Goal: Task Accomplishment & Management: Manage account settings

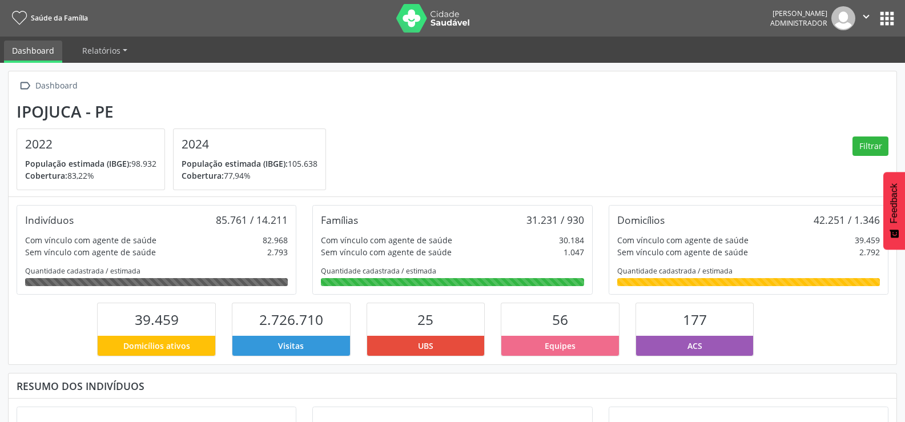
click at [880, 14] on button "apps" at bounding box center [887, 19] width 20 height 20
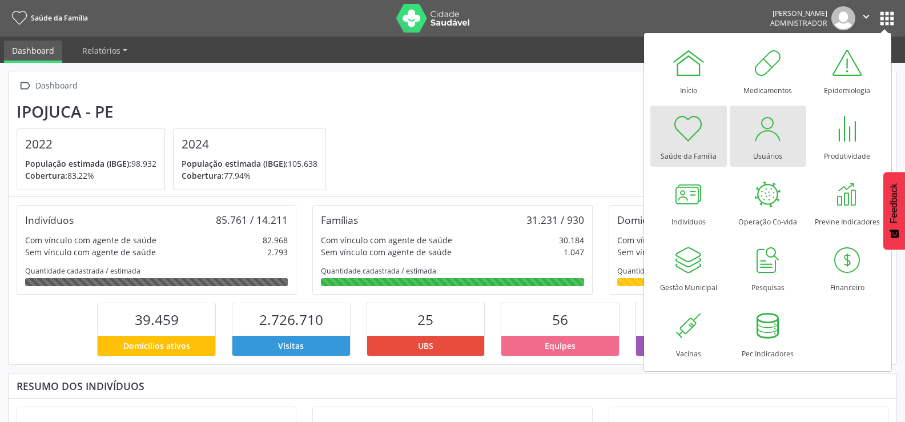
click at [765, 138] on div at bounding box center [768, 128] width 34 height 34
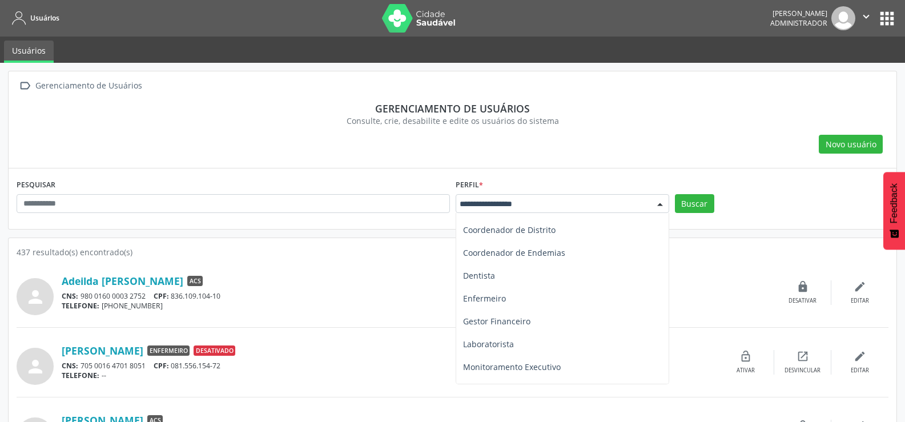
scroll to position [114, 0]
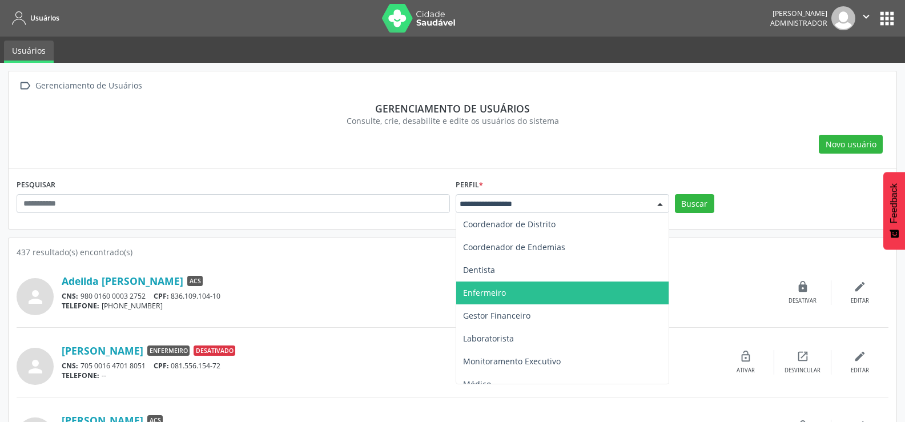
click at [485, 292] on span "Enfermeiro" at bounding box center [484, 292] width 43 height 11
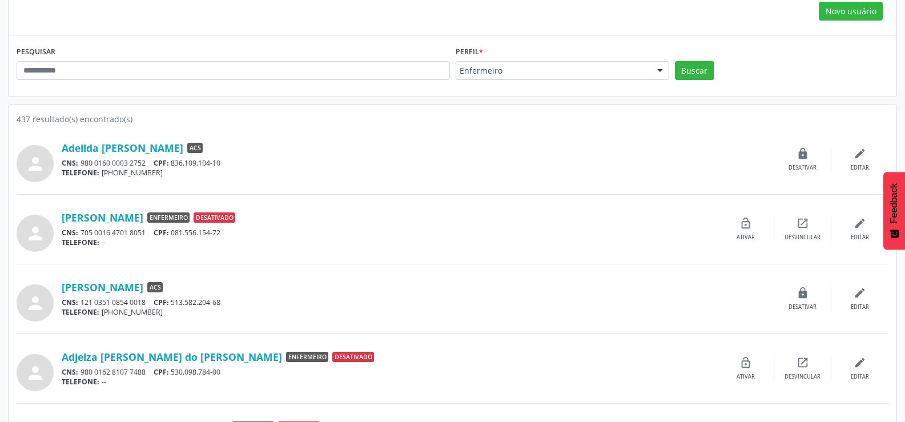
scroll to position [171, 0]
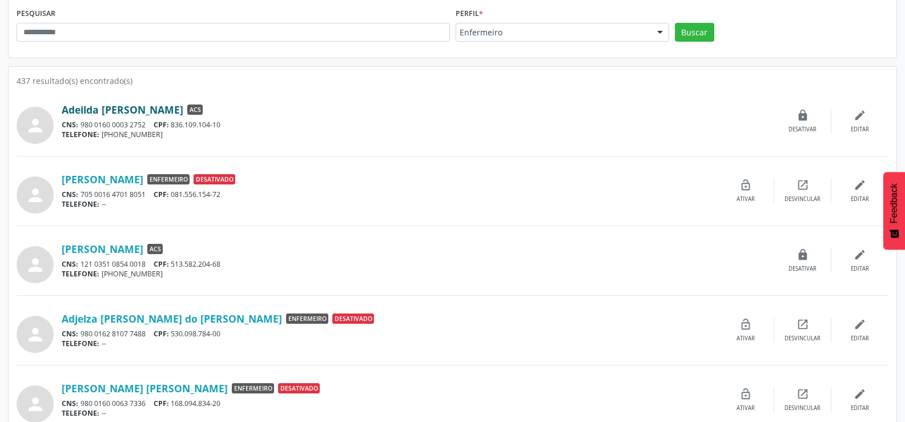
click at [85, 108] on link "Adeilda Maria da Silva" at bounding box center [123, 109] width 122 height 13
click at [687, 38] on button "Buscar" at bounding box center [694, 32] width 39 height 19
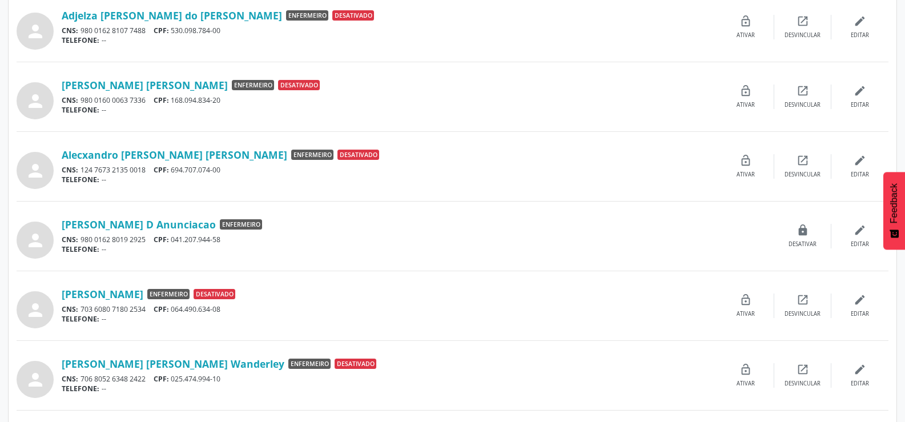
scroll to position [343, 0]
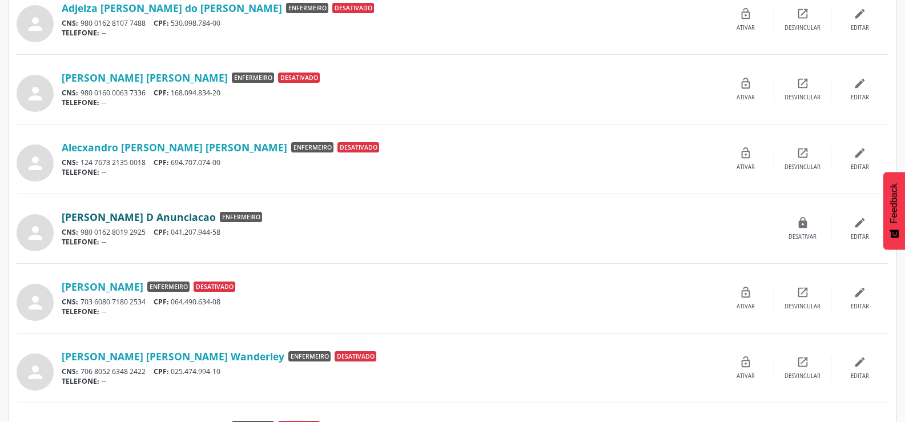
click at [126, 211] on link "Amanda Pereira D Anunciacao" at bounding box center [139, 217] width 154 height 13
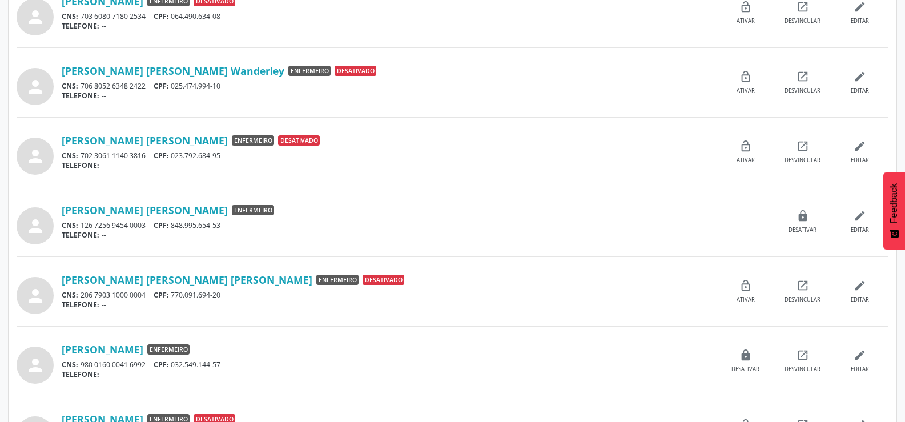
scroll to position [686, 0]
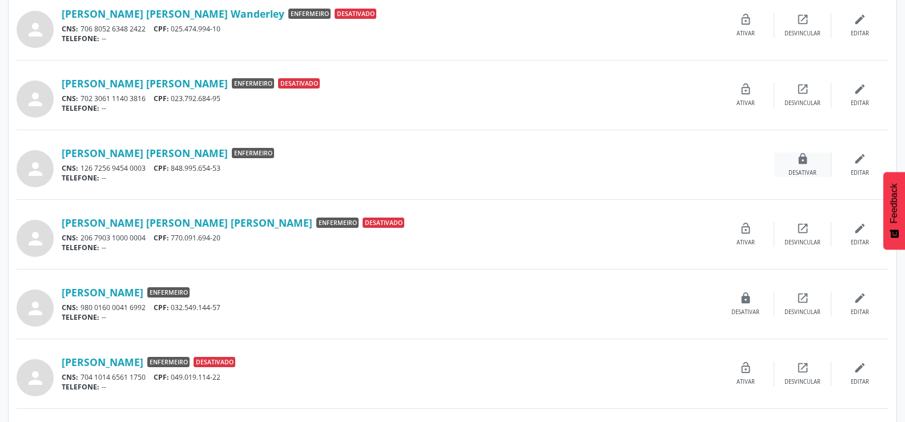
click at [813, 168] on div "lock Desativar" at bounding box center [803, 165] width 57 height 25
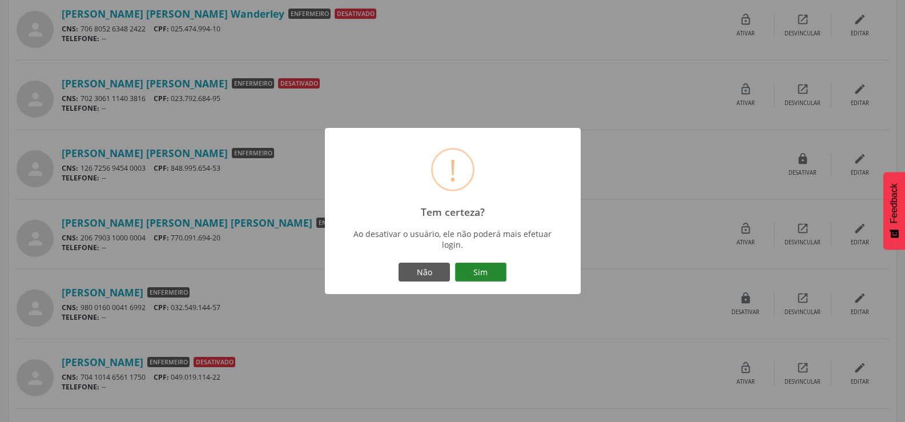
click at [486, 275] on button "Sim" at bounding box center [480, 272] width 51 height 19
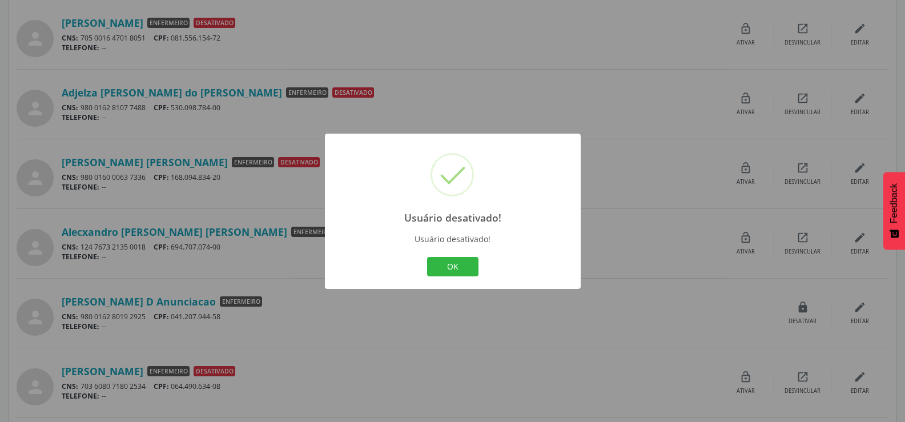
scroll to position [286, 0]
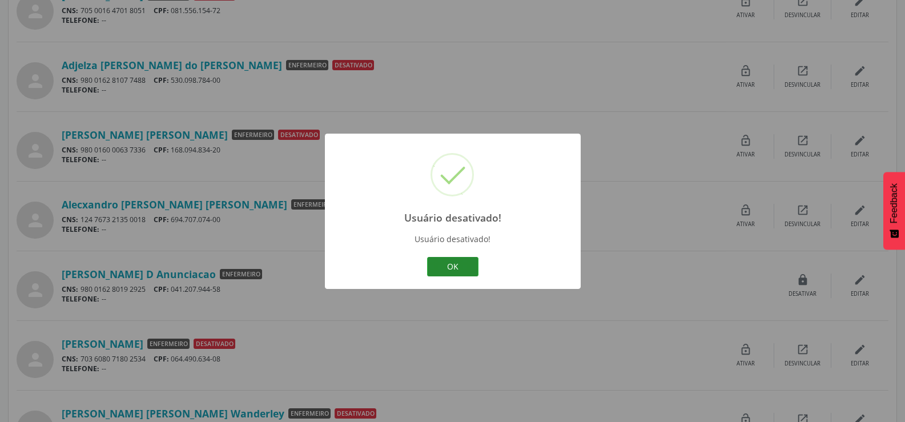
click at [444, 260] on button "OK" at bounding box center [452, 266] width 51 height 19
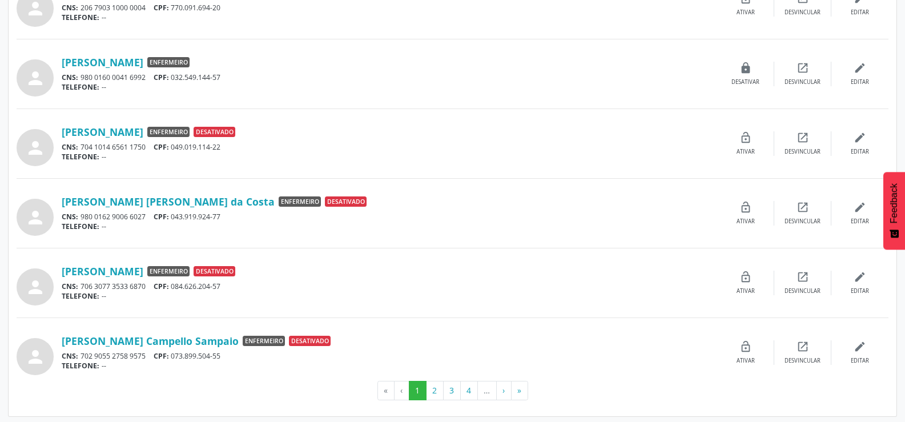
scroll to position [919, 0]
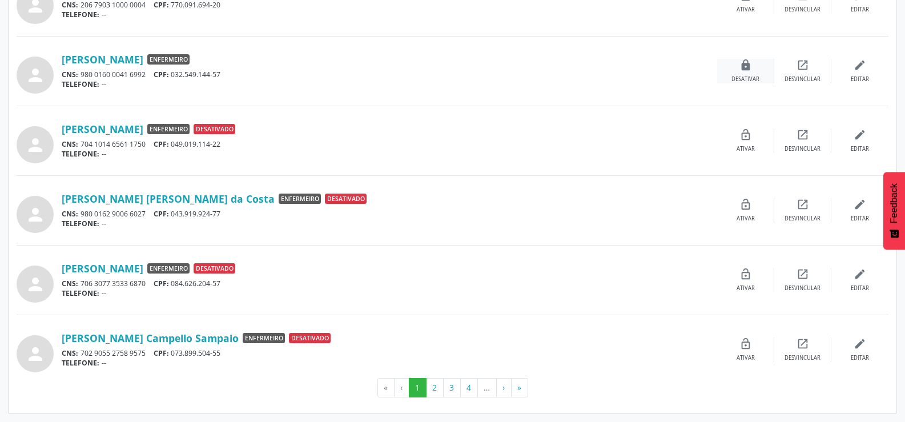
click at [752, 74] on div "lock Desativar" at bounding box center [746, 71] width 57 height 25
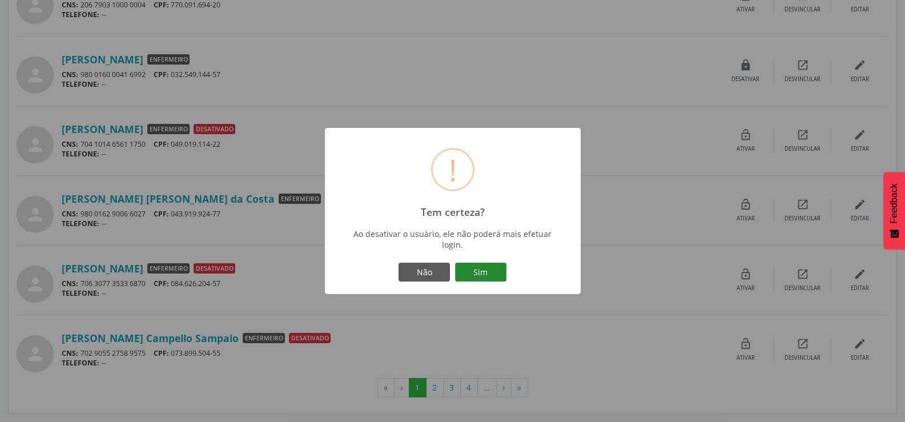
click at [468, 272] on button "Sim" at bounding box center [480, 272] width 51 height 19
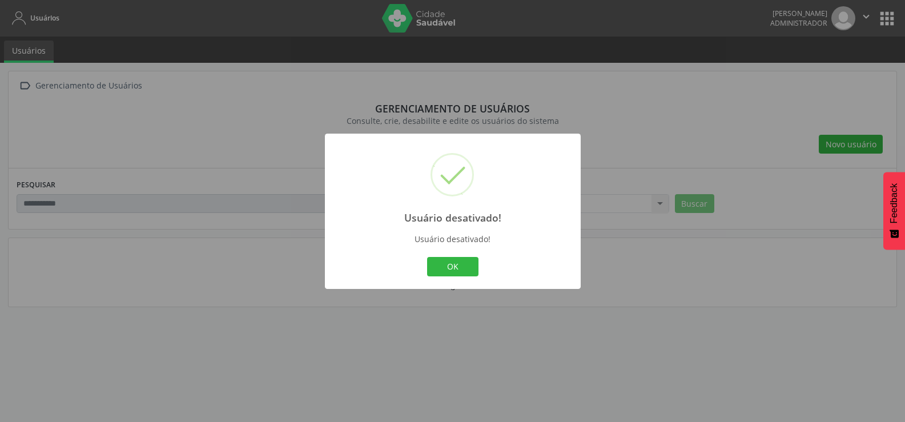
scroll to position [0, 0]
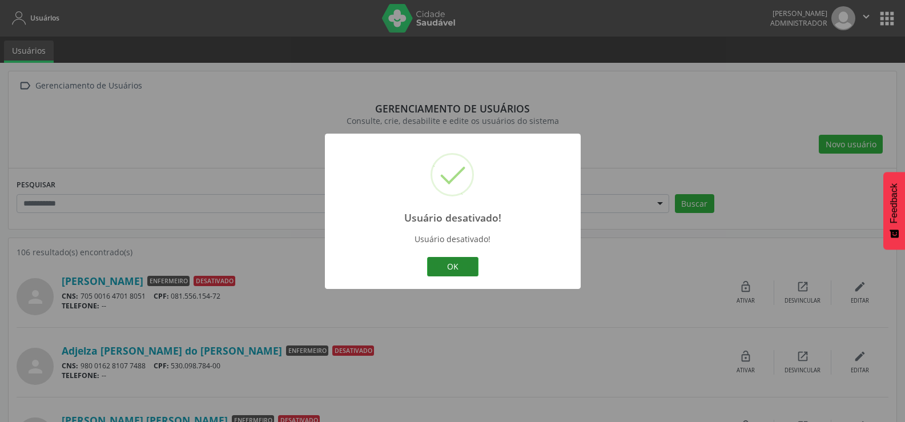
click at [446, 270] on button "OK" at bounding box center [452, 266] width 51 height 19
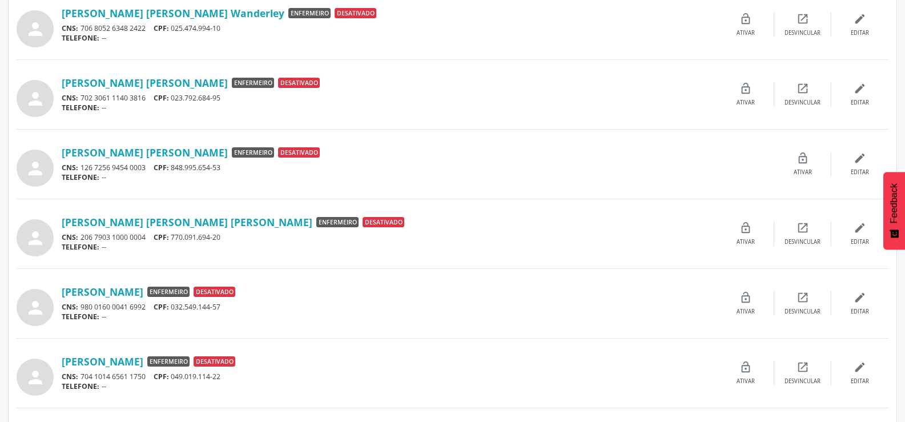
scroll to position [919, 0]
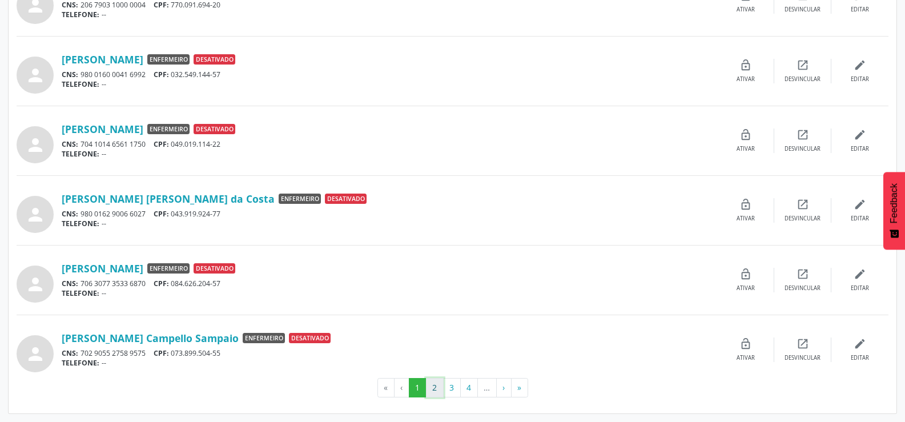
click at [433, 380] on button "2" at bounding box center [435, 387] width 18 height 19
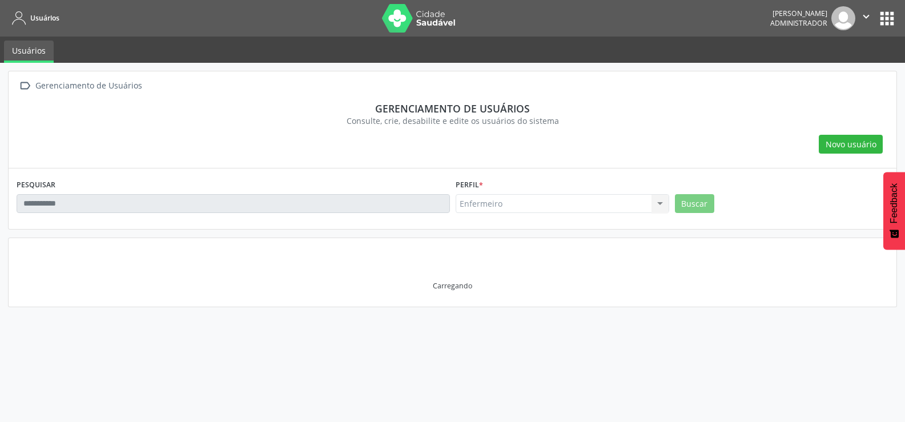
scroll to position [0, 0]
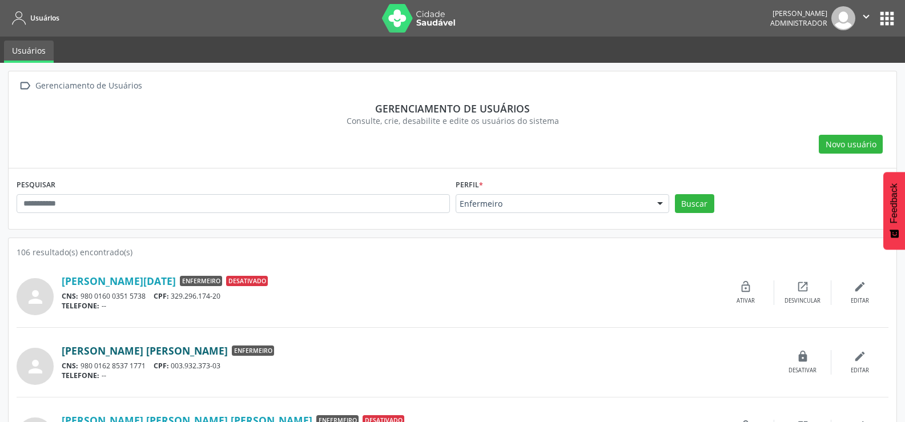
click at [155, 348] on link "Caroline Husmann Braga" at bounding box center [145, 350] width 166 height 13
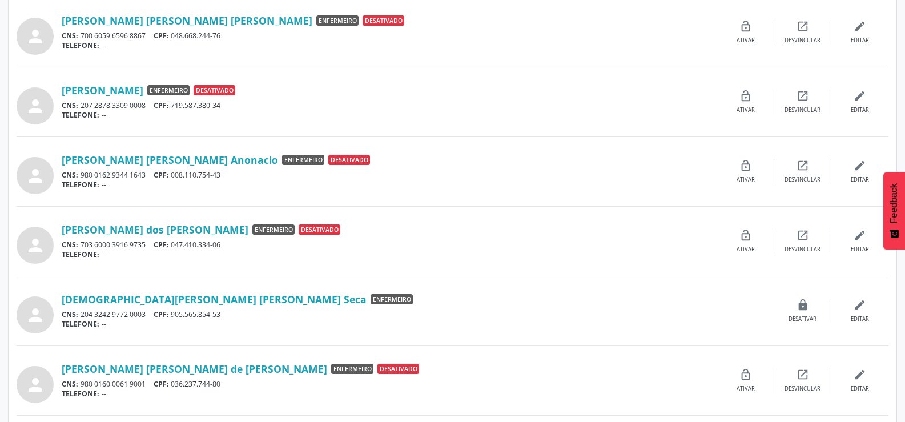
scroll to position [457, 0]
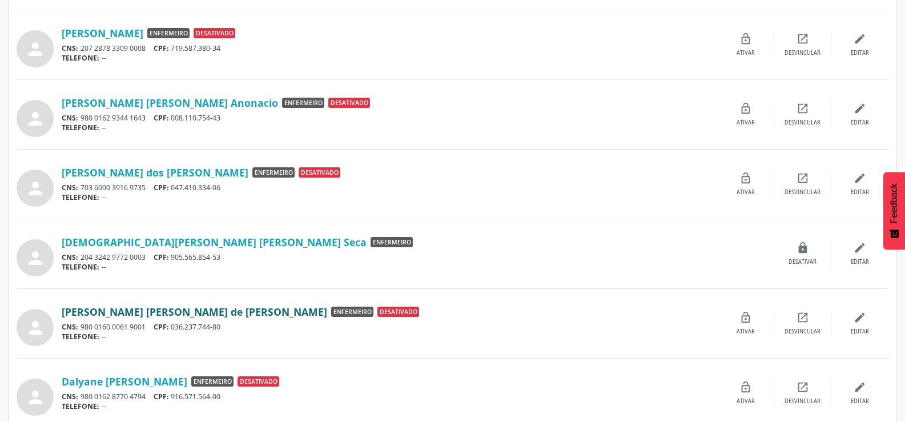
click at [162, 311] on link "Daisy Lucyde Cavalcante de Paiva Torres" at bounding box center [195, 312] width 266 height 13
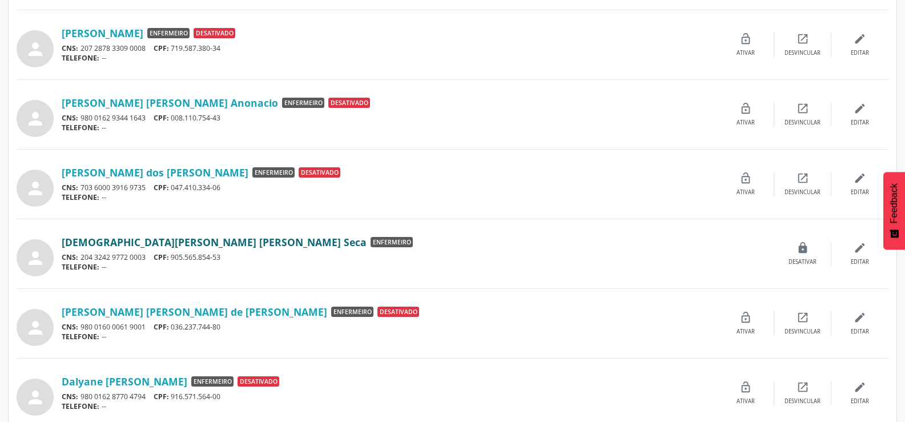
click at [119, 244] on link "Cristiane de Andrade Serra Seca" at bounding box center [214, 242] width 305 height 13
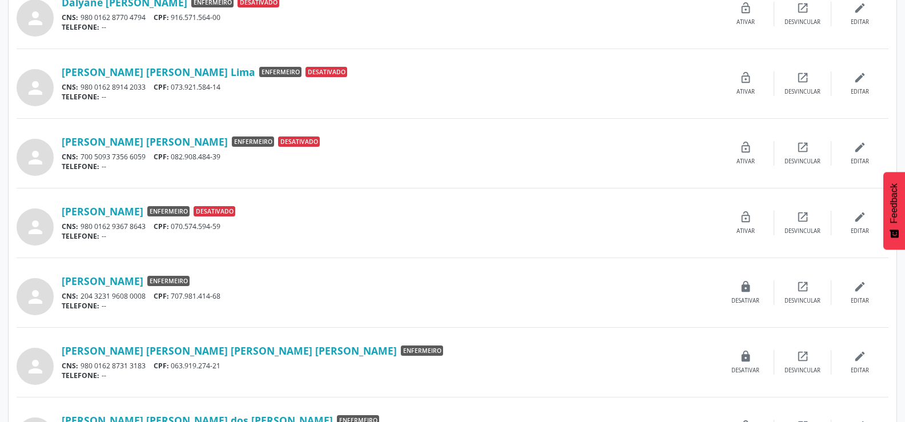
scroll to position [857, 0]
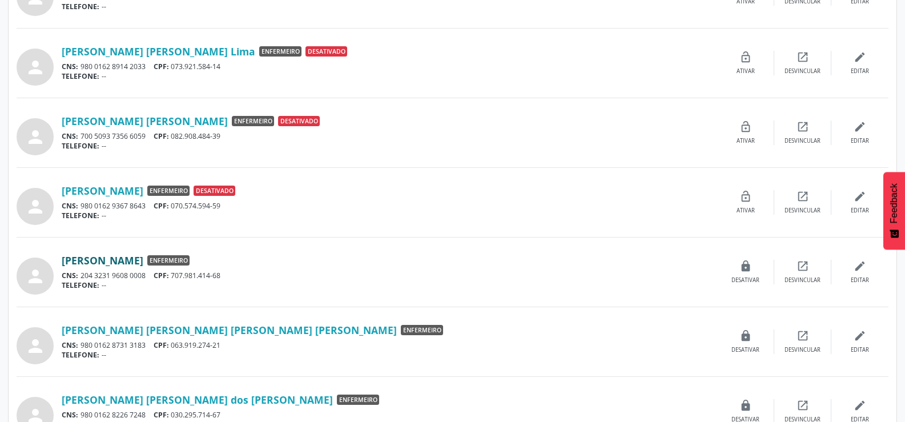
click at [129, 259] on link "Edite Barbosa da Silva" at bounding box center [103, 260] width 82 height 13
click at [744, 268] on icon "lock" at bounding box center [746, 266] width 13 height 13
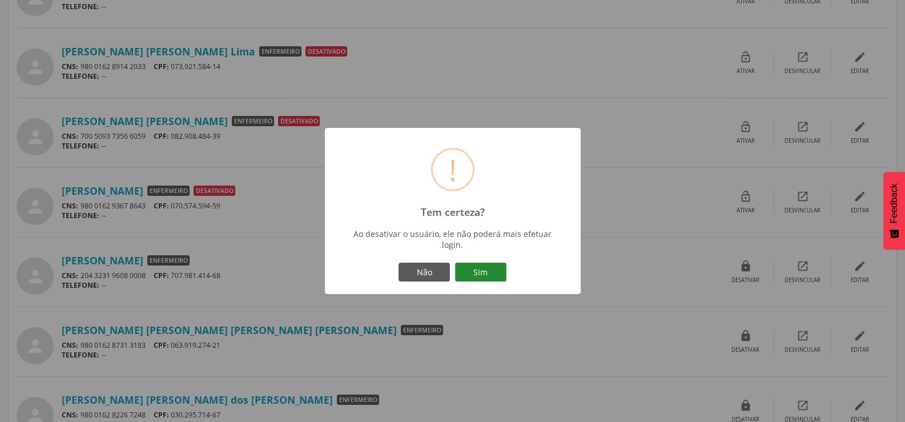
click at [472, 270] on button "Sim" at bounding box center [480, 272] width 51 height 19
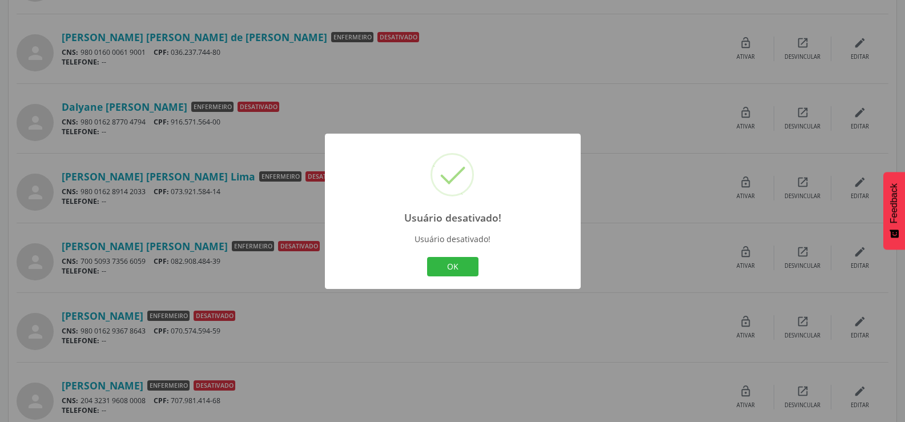
scroll to position [743, 0]
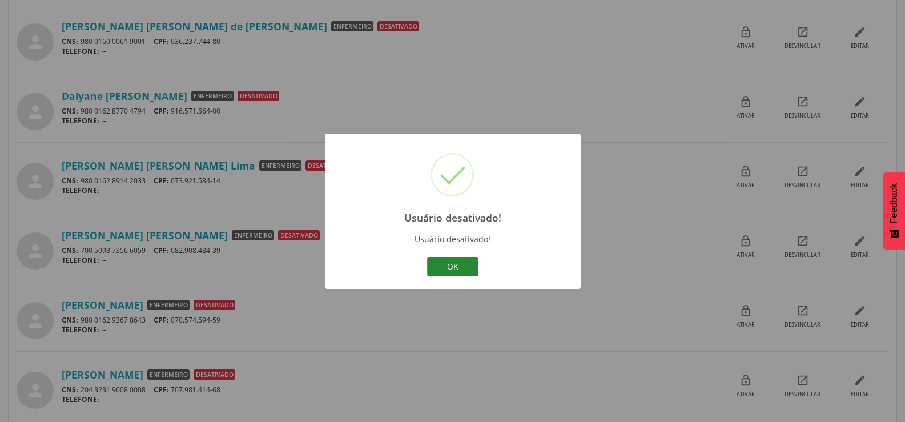
click at [451, 265] on button "OK" at bounding box center [452, 266] width 51 height 19
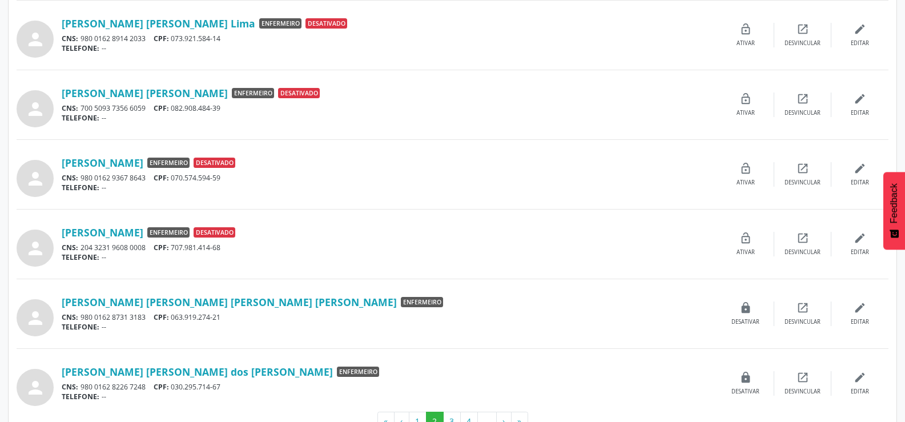
scroll to position [914, 0]
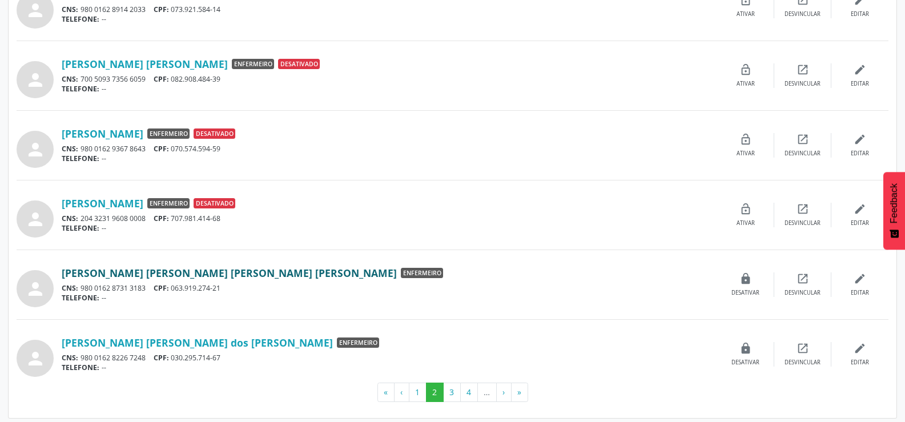
click at [235, 274] on link "Elisa Moura Melo Mesquita Monteiro" at bounding box center [229, 273] width 335 height 13
click at [744, 286] on div "lock Desativar" at bounding box center [746, 284] width 57 height 25
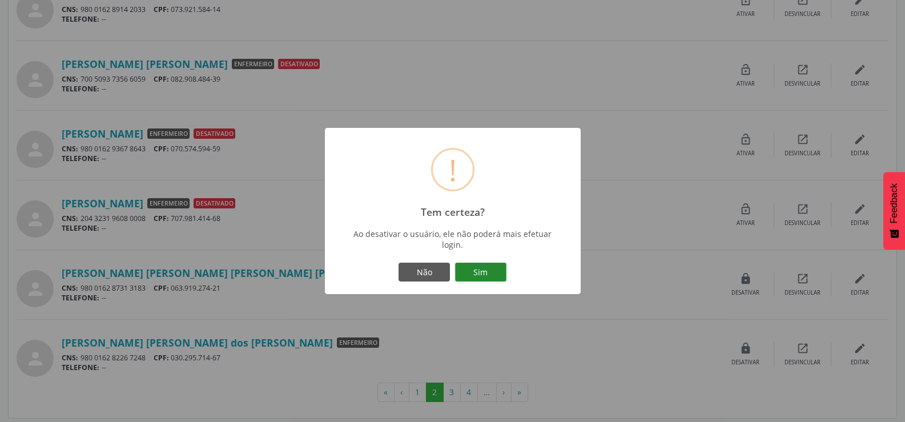
click at [478, 281] on button "Sim" at bounding box center [480, 272] width 51 height 19
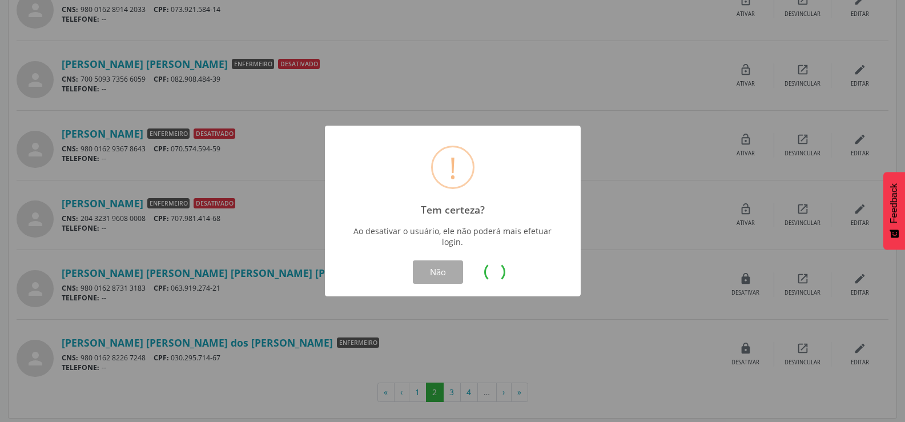
scroll to position [0, 0]
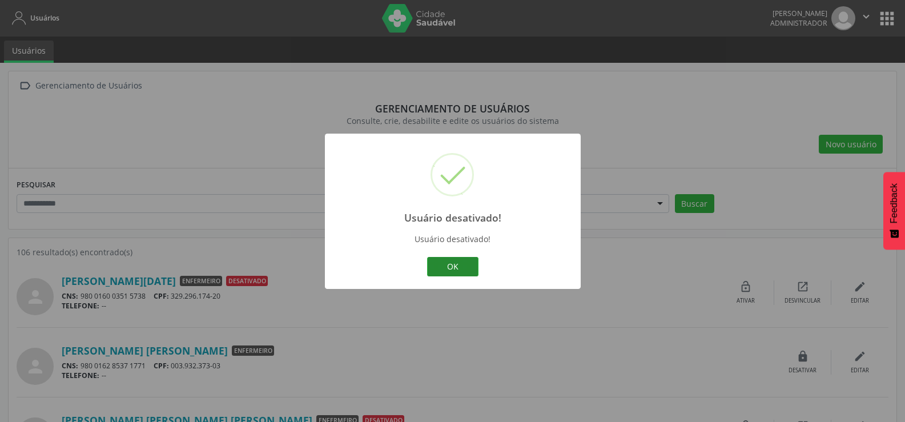
click at [454, 267] on button "OK" at bounding box center [452, 266] width 51 height 19
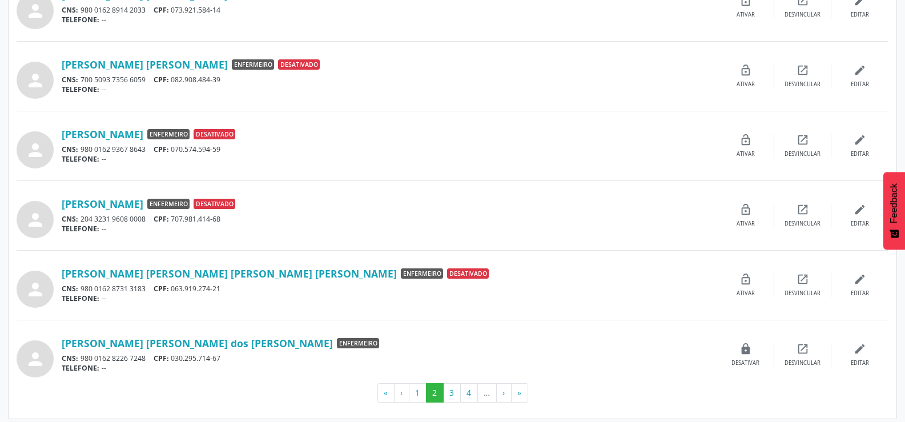
scroll to position [919, 0]
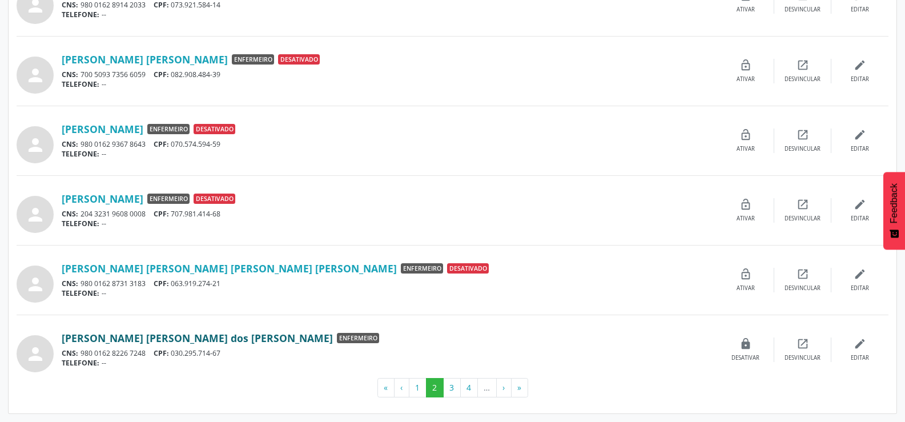
click at [133, 335] on link "Elisangela Cristina dos Santos" at bounding box center [197, 338] width 271 height 13
click at [740, 352] on div "lock Desativar" at bounding box center [746, 350] width 57 height 25
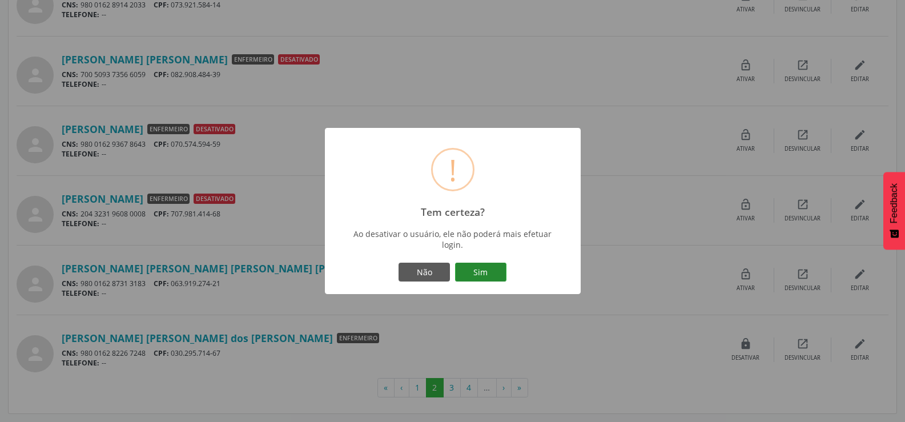
click at [481, 266] on button "Sim" at bounding box center [480, 272] width 51 height 19
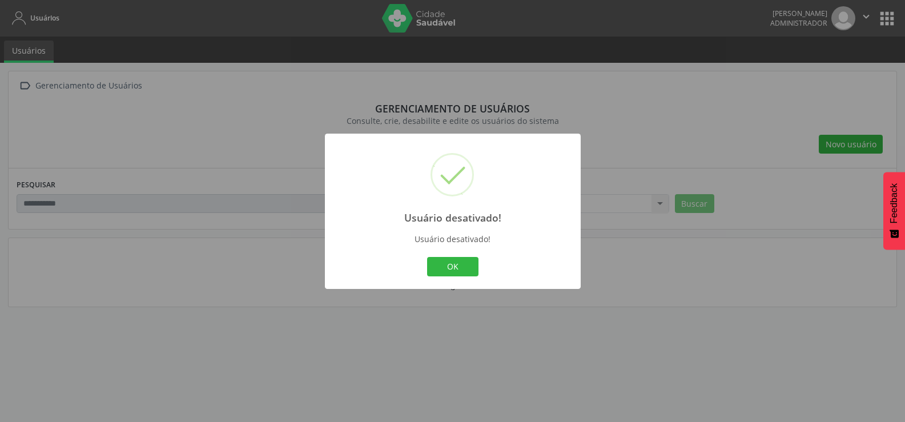
scroll to position [0, 0]
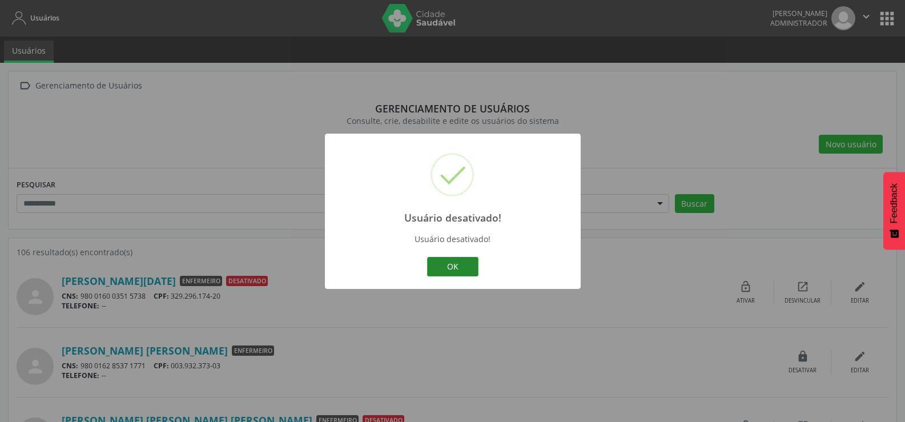
click at [472, 264] on button "OK" at bounding box center [452, 266] width 51 height 19
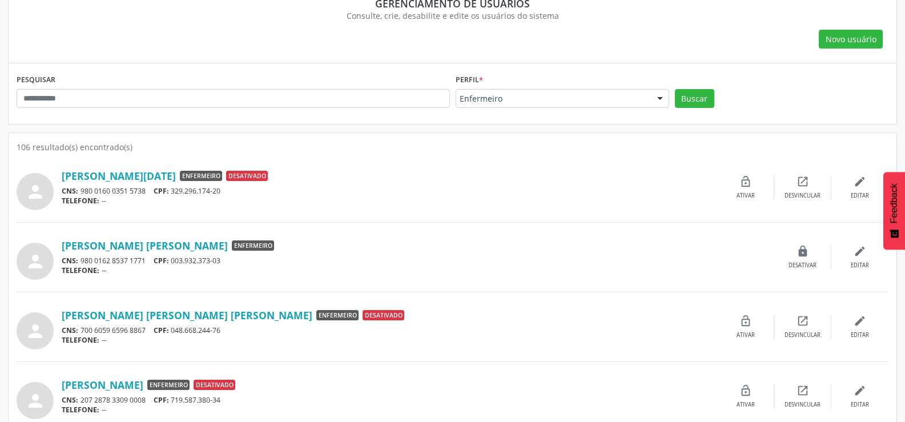
scroll to position [114, 0]
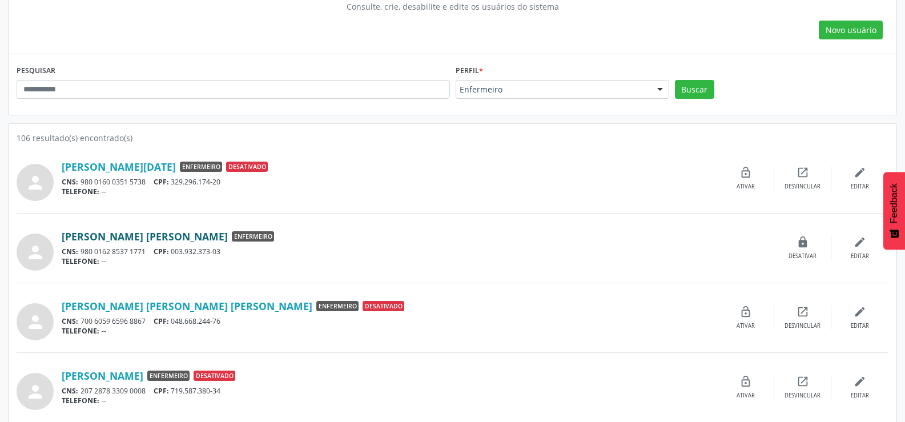
click at [137, 235] on link "Caroline Husmann Braga" at bounding box center [145, 236] width 166 height 13
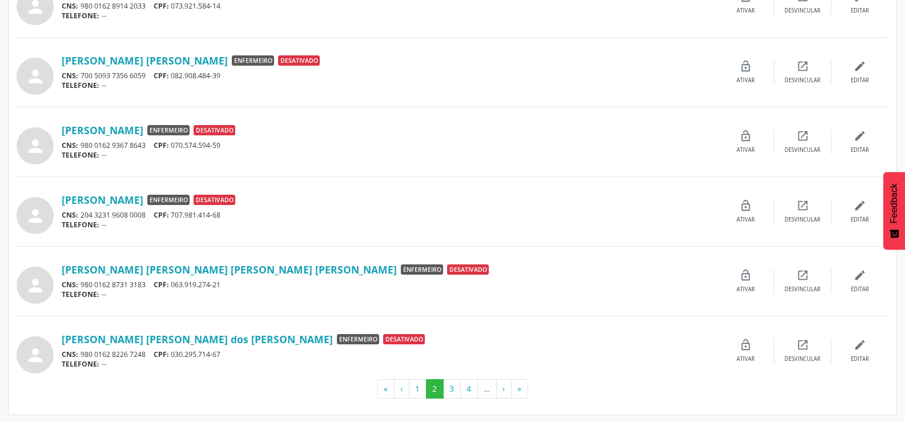
scroll to position [919, 0]
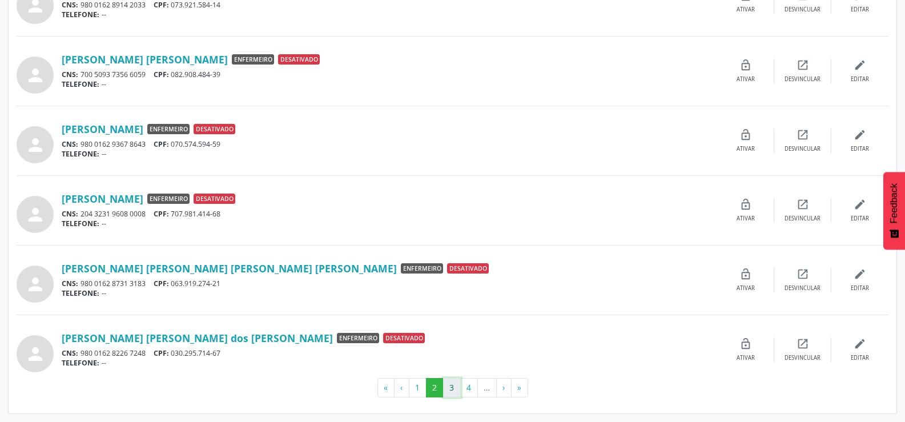
click at [455, 386] on button "3" at bounding box center [452, 387] width 18 height 19
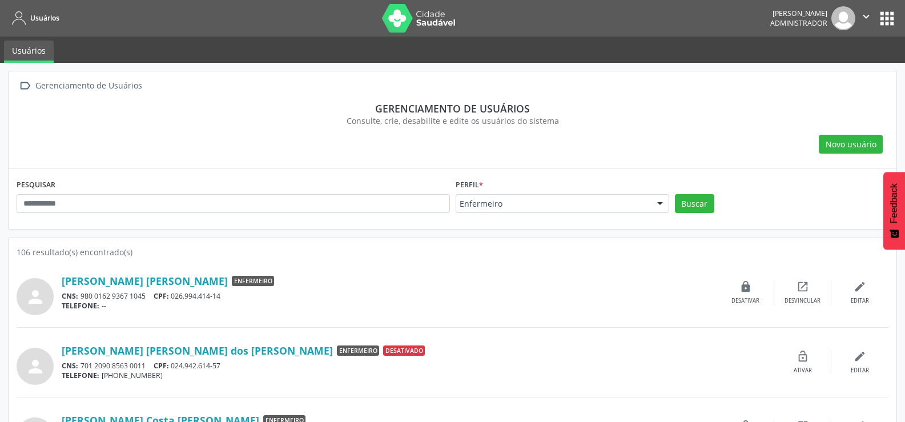
click at [169, 274] on div "person Erick Alexandre Eloi Costa Enfermeiro CNS: 980 0162 9367 1045 CPF: 026.9…" at bounding box center [453, 292] width 872 height 45
click at [169, 277] on link "Erick Alexandre Eloi Costa" at bounding box center [145, 281] width 166 height 13
click at [754, 291] on div "lock Desativar" at bounding box center [746, 292] width 57 height 25
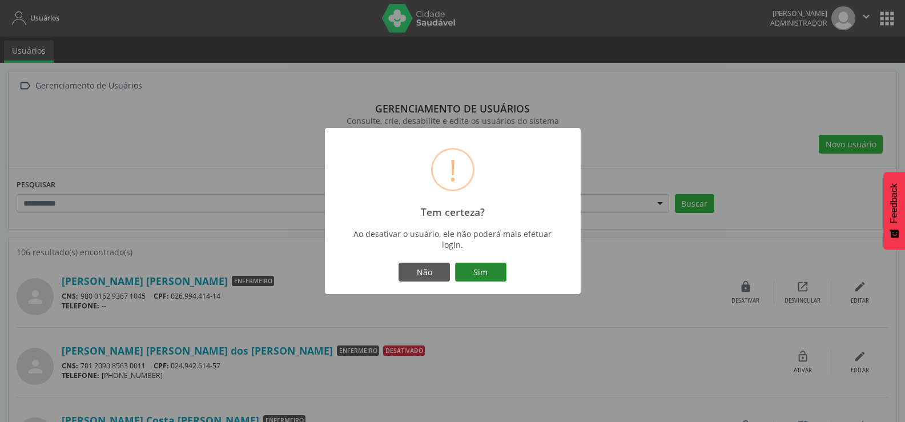
click at [484, 275] on button "Sim" at bounding box center [480, 272] width 51 height 19
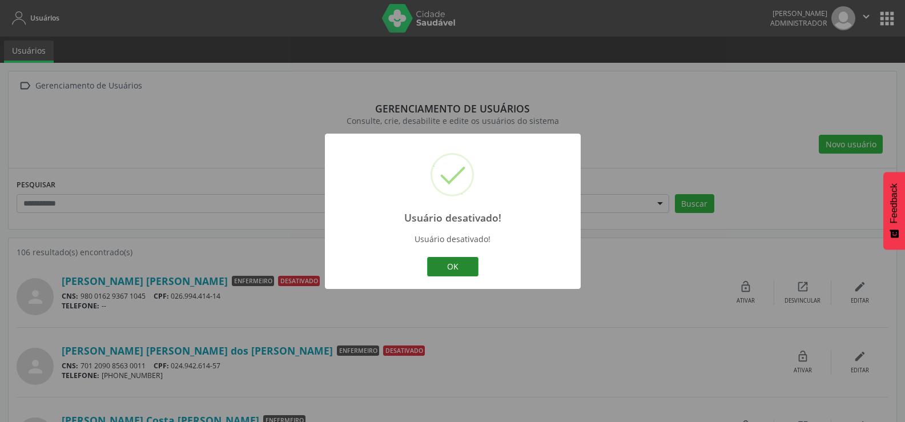
click at [452, 270] on button "OK" at bounding box center [452, 266] width 51 height 19
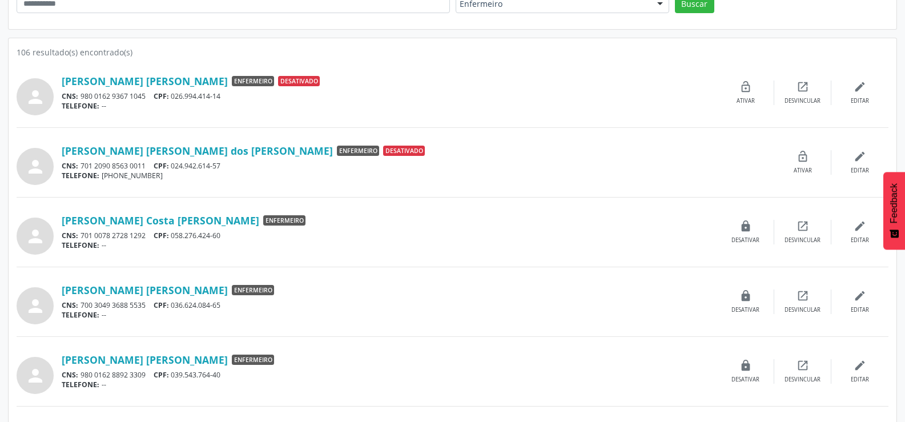
scroll to position [229, 0]
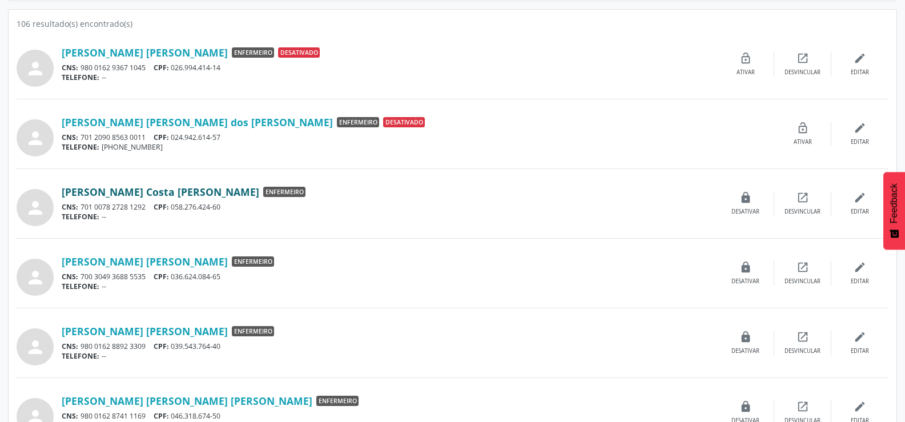
click at [136, 191] on link "Eveline Barbosa Costa Silva" at bounding box center [161, 192] width 198 height 13
click at [752, 198] on div "lock Desativar" at bounding box center [746, 203] width 57 height 25
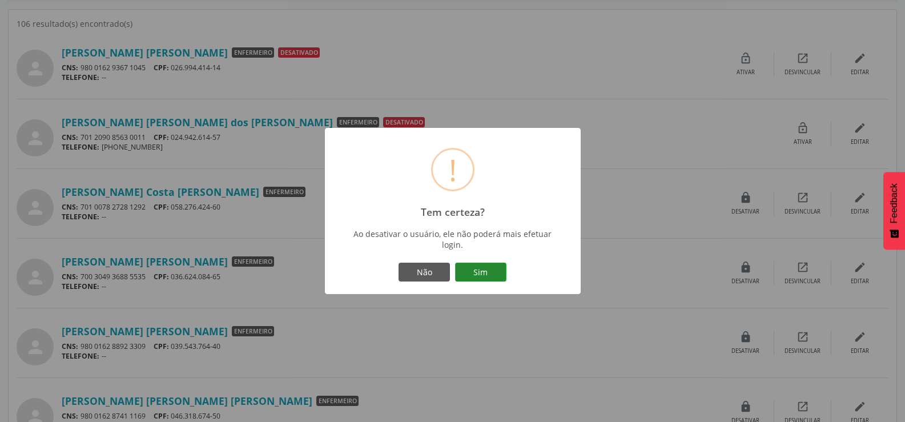
click at [464, 269] on button "Sim" at bounding box center [480, 272] width 51 height 19
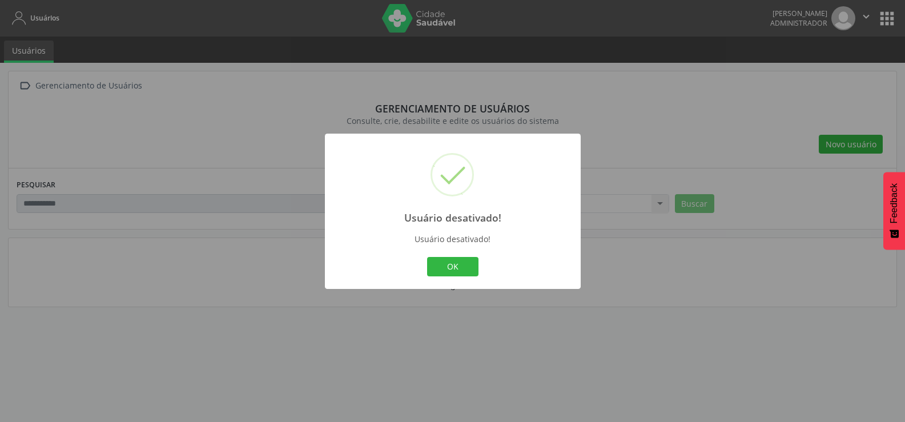
scroll to position [0, 0]
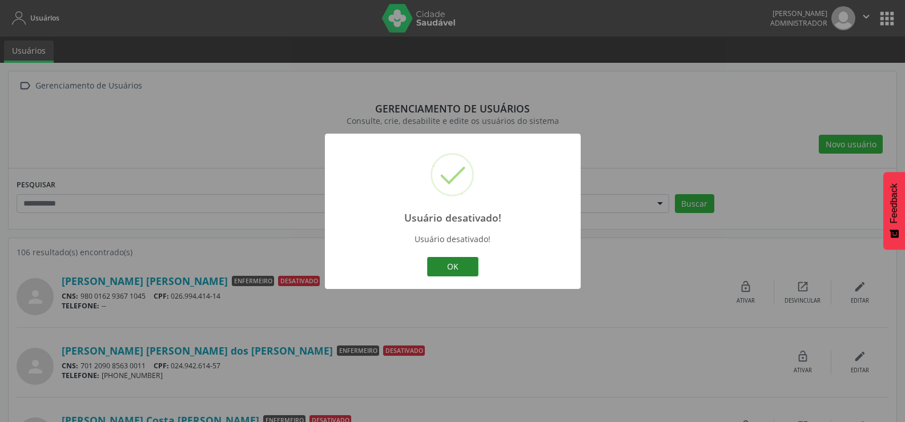
click at [435, 260] on button "OK" at bounding box center [452, 266] width 51 height 19
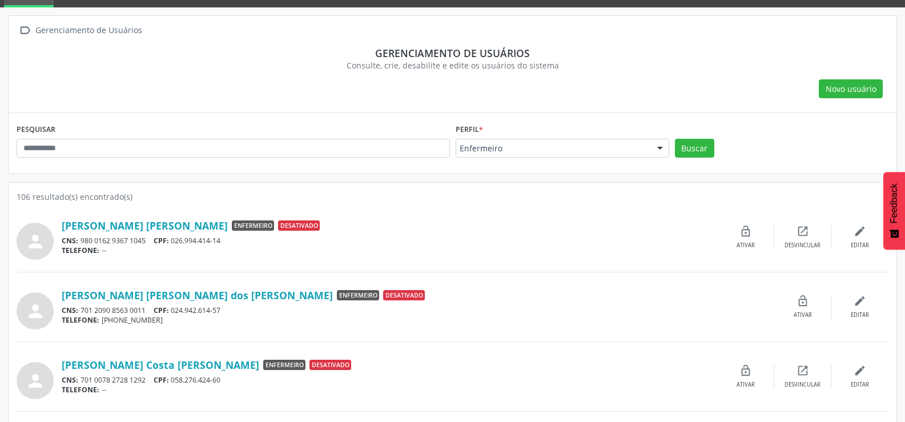
scroll to position [343, 0]
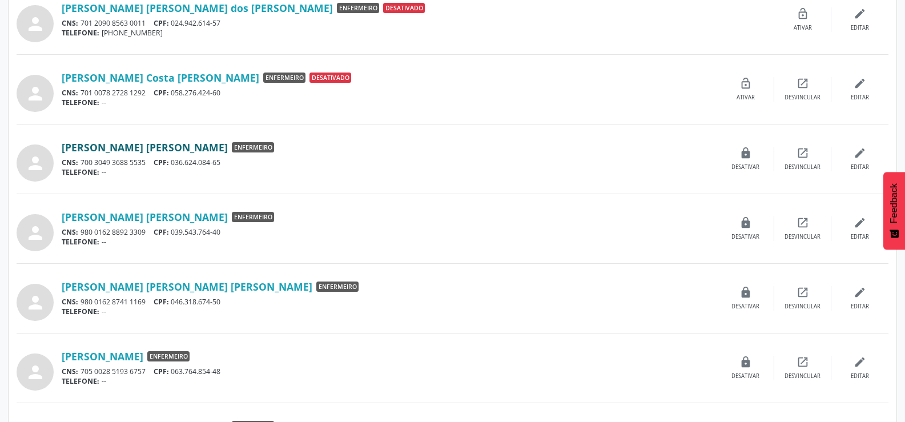
click at [119, 149] on link "Fabiana Cordeiro Alberio" at bounding box center [145, 147] width 166 height 13
click at [732, 157] on div "lock Desativar" at bounding box center [746, 159] width 57 height 25
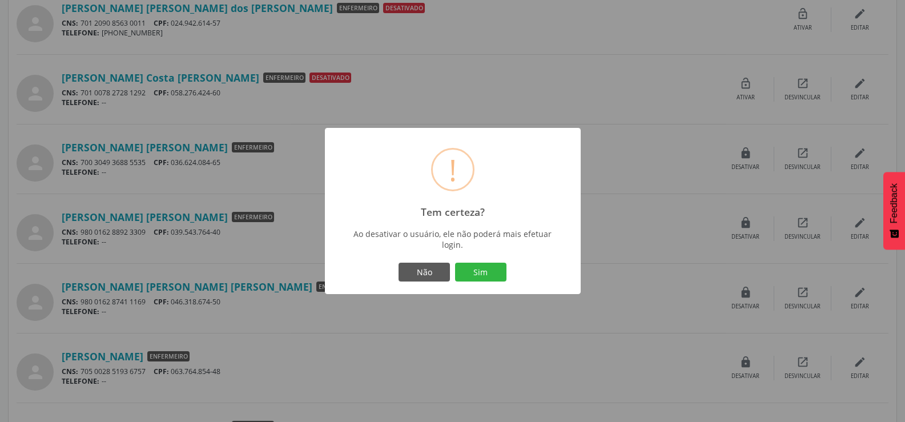
click at [485, 260] on div "Não Sim" at bounding box center [453, 272] width 236 height 24
click at [467, 270] on button "Sim" at bounding box center [480, 272] width 51 height 19
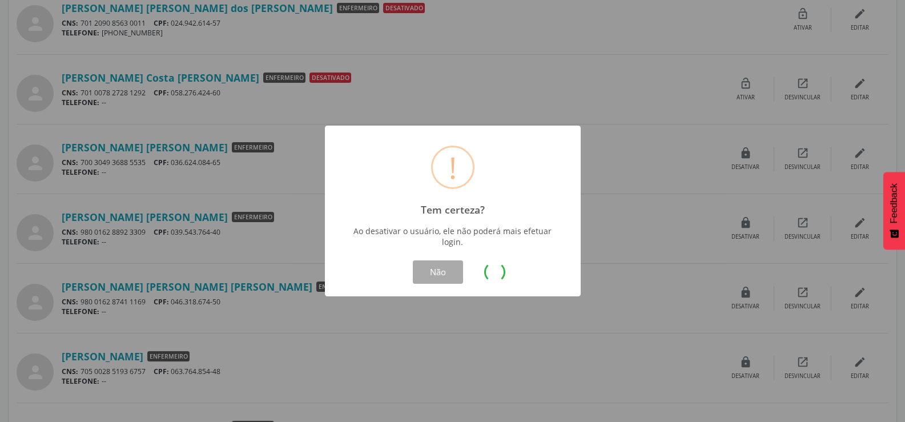
scroll to position [0, 0]
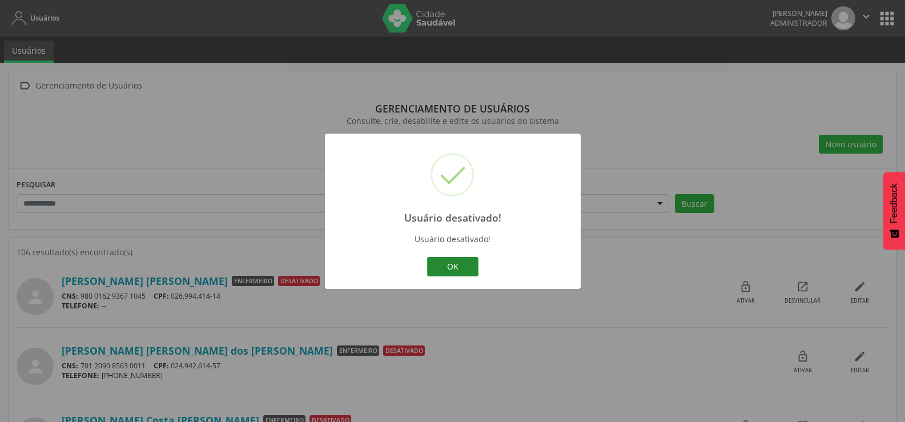
click at [454, 268] on button "OK" at bounding box center [452, 266] width 51 height 19
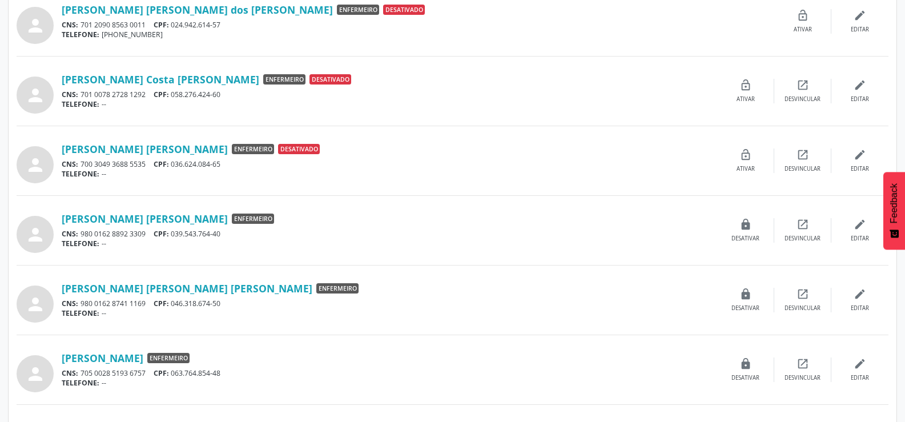
scroll to position [343, 0]
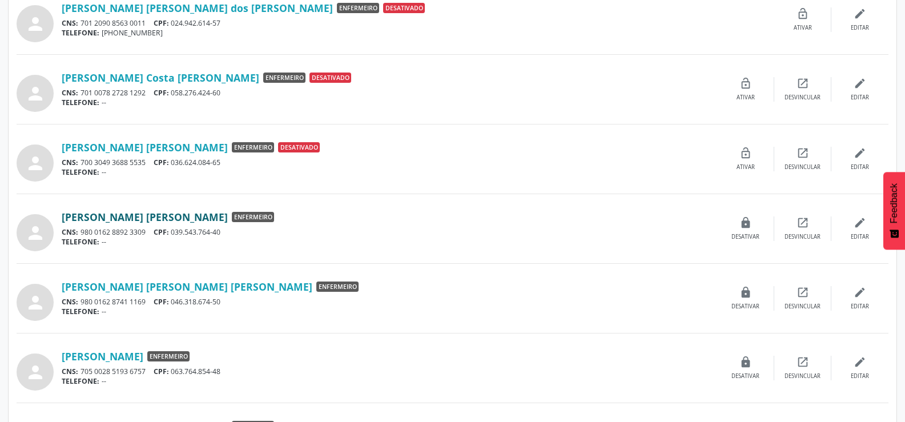
click at [129, 219] on link "Fernanda Cordeiro Maciel Feitosa" at bounding box center [145, 217] width 166 height 13
click at [735, 222] on div "lock Desativar" at bounding box center [746, 229] width 57 height 25
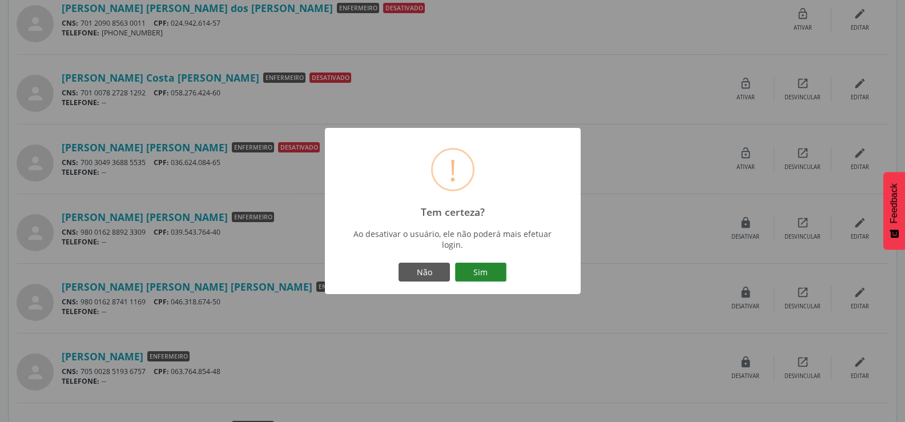
click at [497, 274] on button "Sim" at bounding box center [480, 272] width 51 height 19
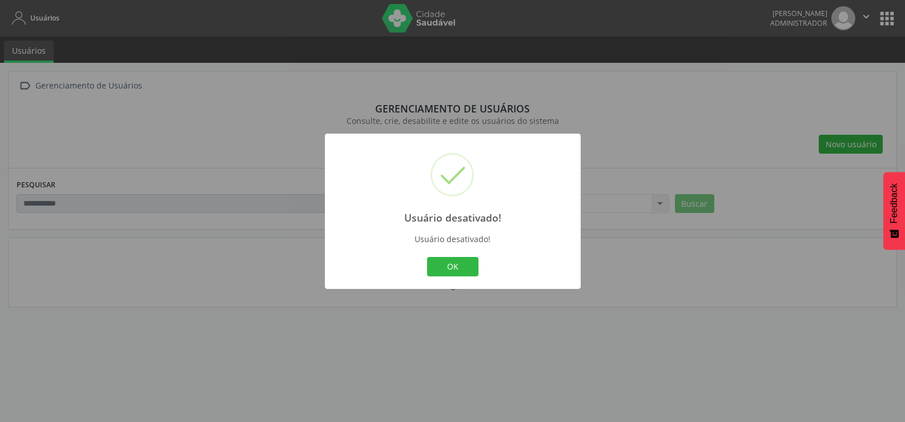
scroll to position [0, 0]
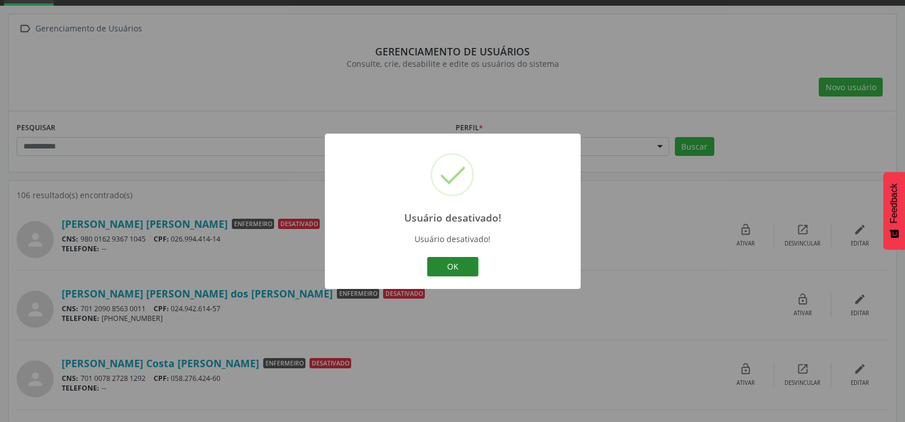
click at [432, 272] on button "OK" at bounding box center [452, 266] width 51 height 19
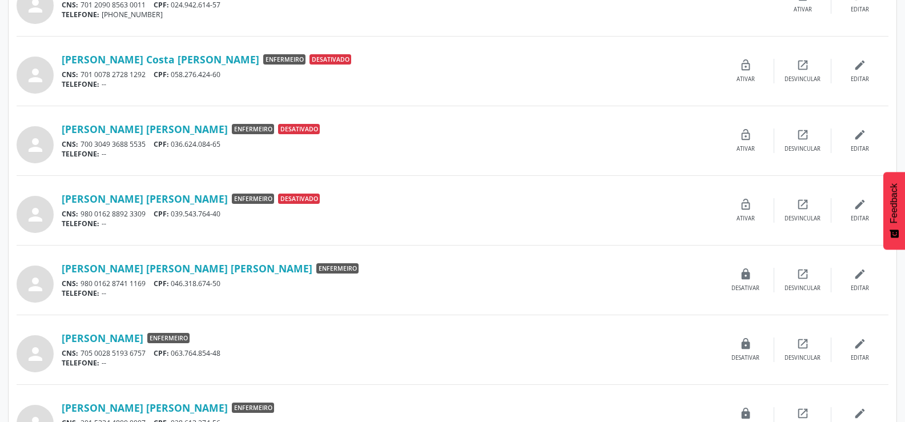
scroll to position [343, 0]
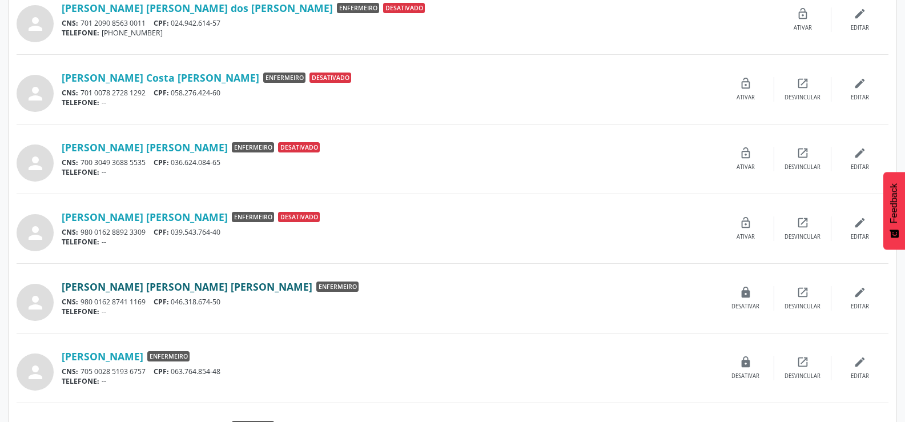
click at [153, 281] on link "Fernanda Helena Penha Coutinho" at bounding box center [187, 286] width 251 height 13
click at [155, 282] on link "Fernanda Helena Penha Coutinho" at bounding box center [187, 286] width 251 height 13
